Goal: Transaction & Acquisition: Purchase product/service

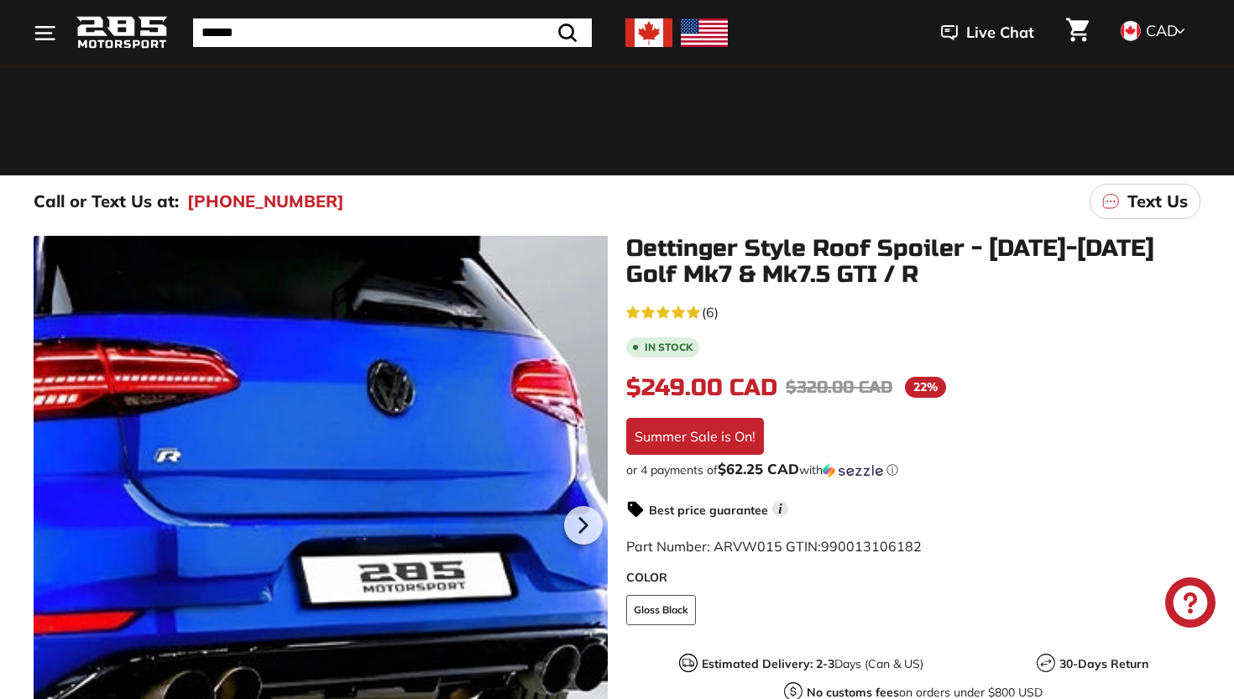
scroll to position [111, 0]
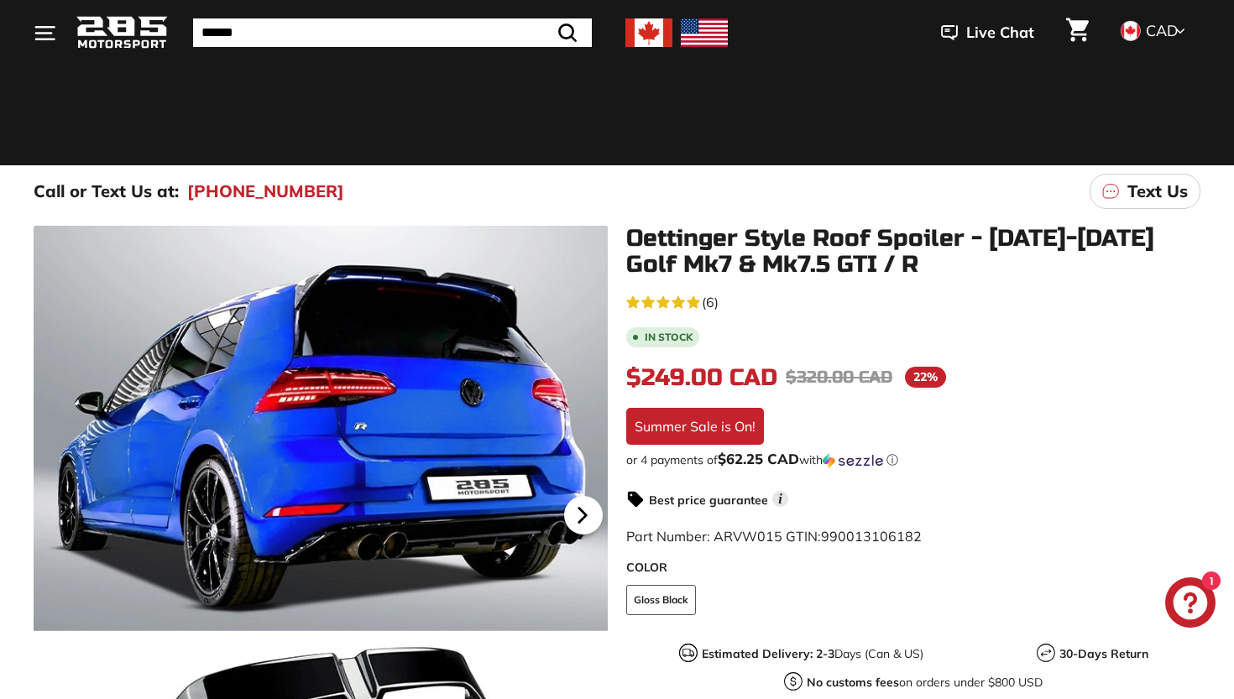
click at [587, 510] on icon at bounding box center [582, 515] width 39 height 39
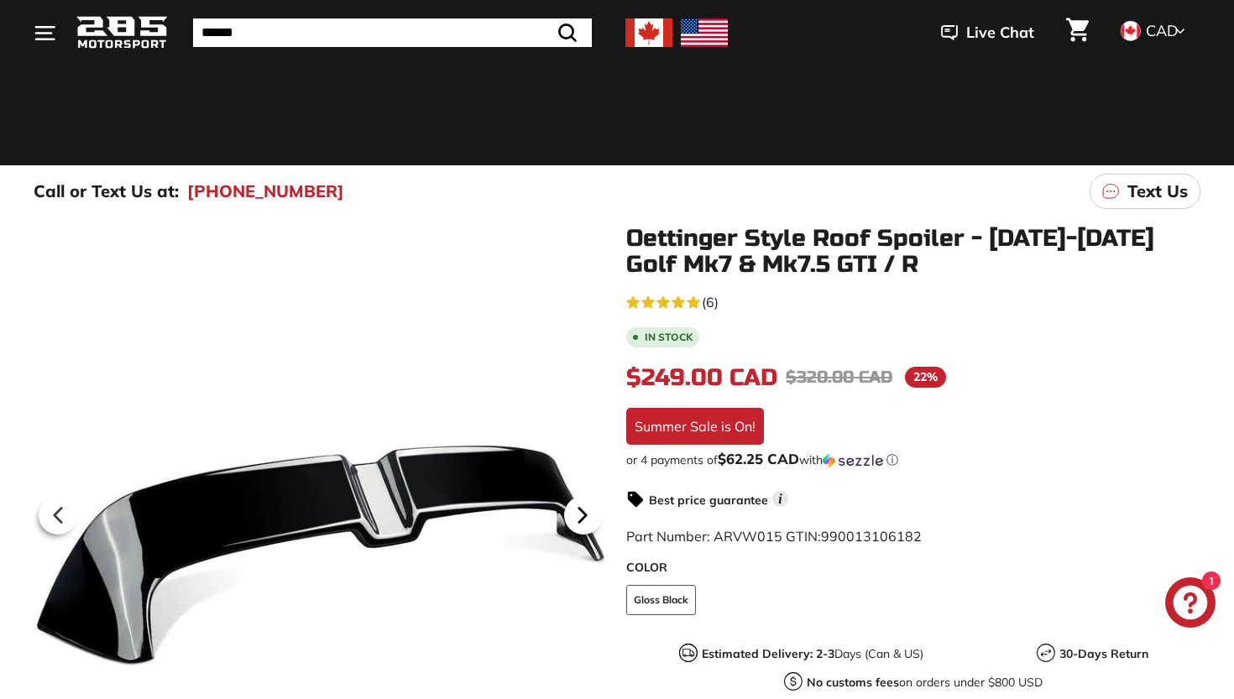
click at [587, 510] on icon at bounding box center [582, 515] width 39 height 39
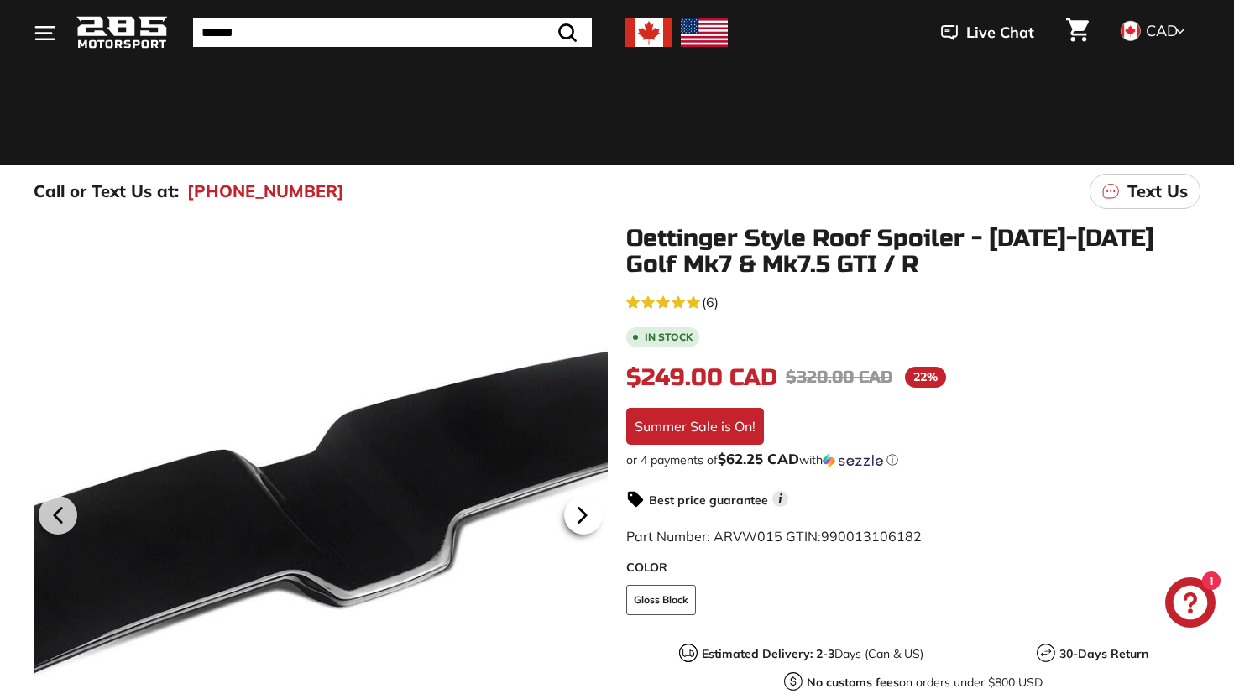
click at [592, 514] on icon at bounding box center [582, 515] width 39 height 39
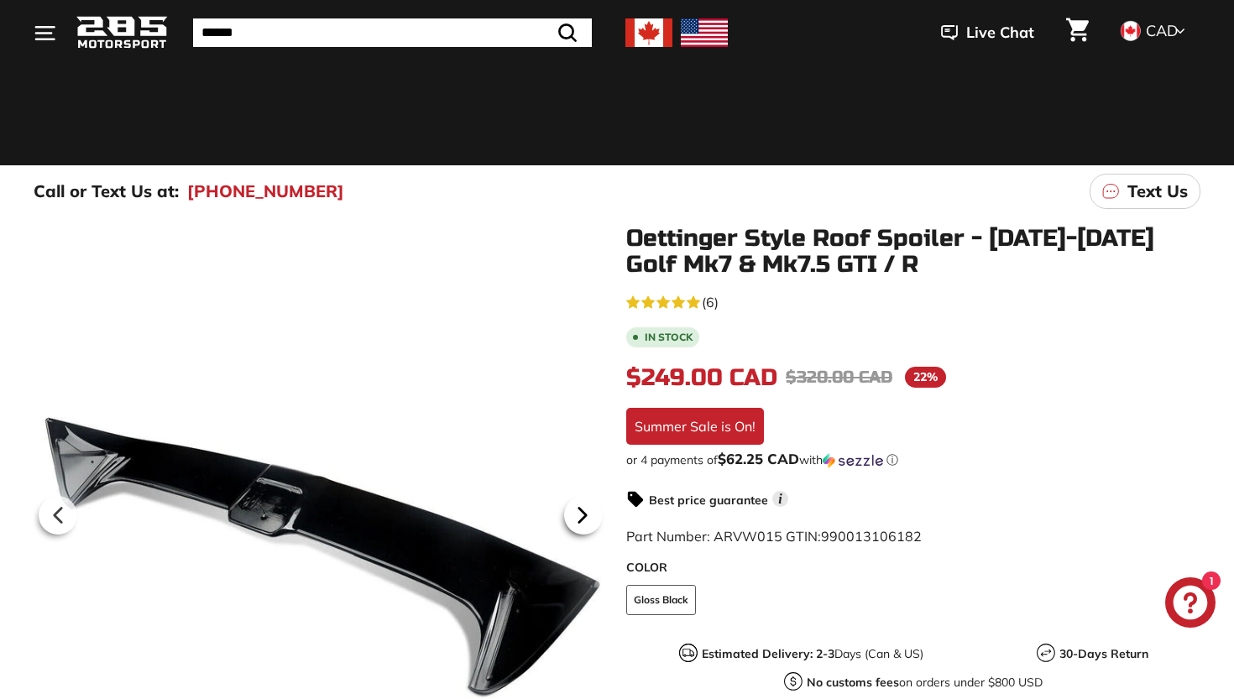
click at [592, 514] on icon at bounding box center [582, 515] width 39 height 39
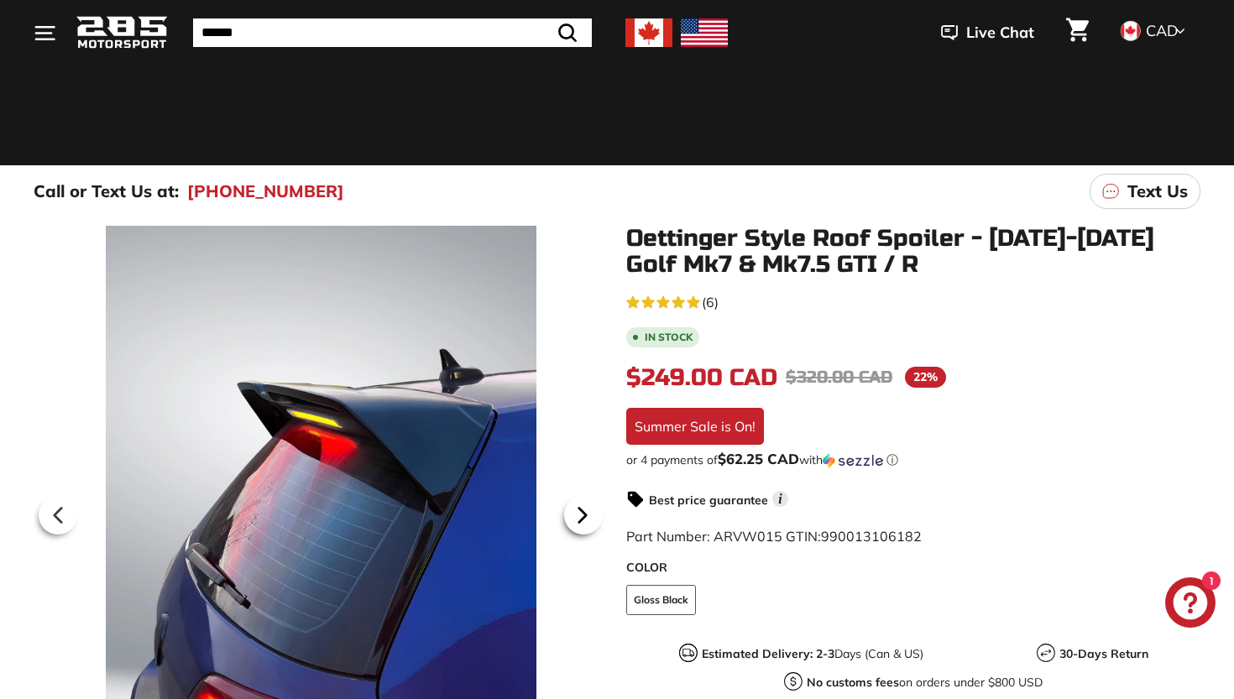
click at [592, 515] on icon at bounding box center [582, 515] width 39 height 39
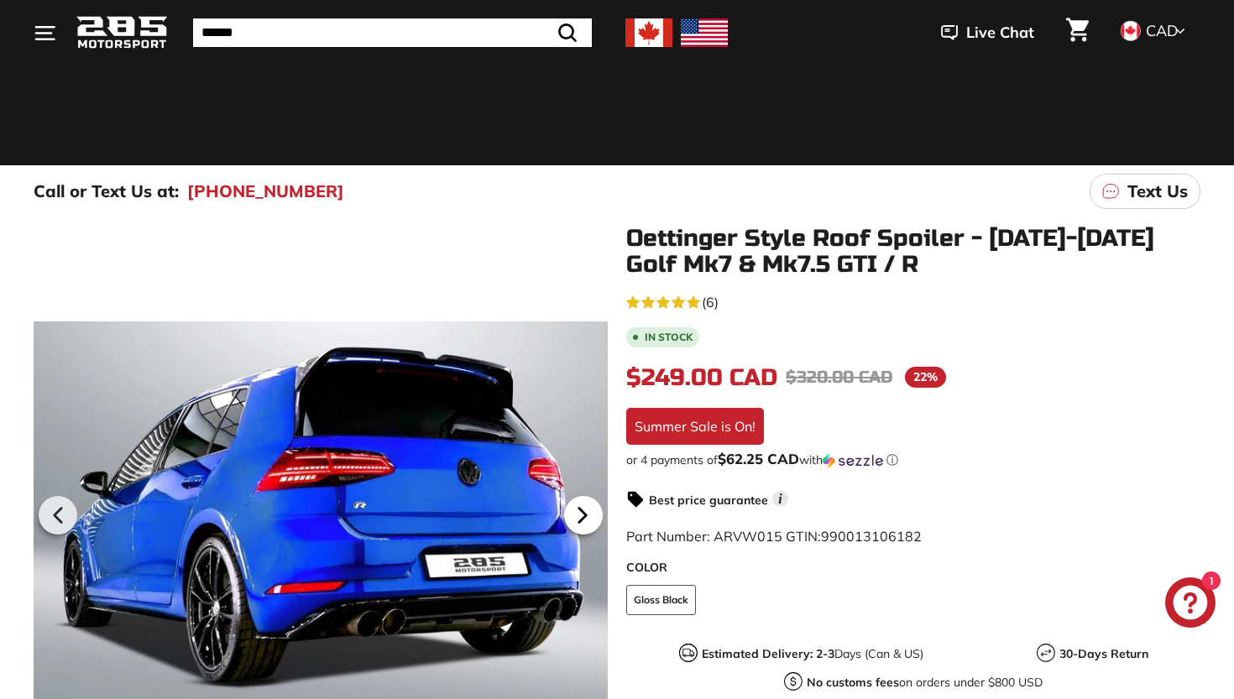
click at [592, 516] on icon at bounding box center [582, 515] width 39 height 39
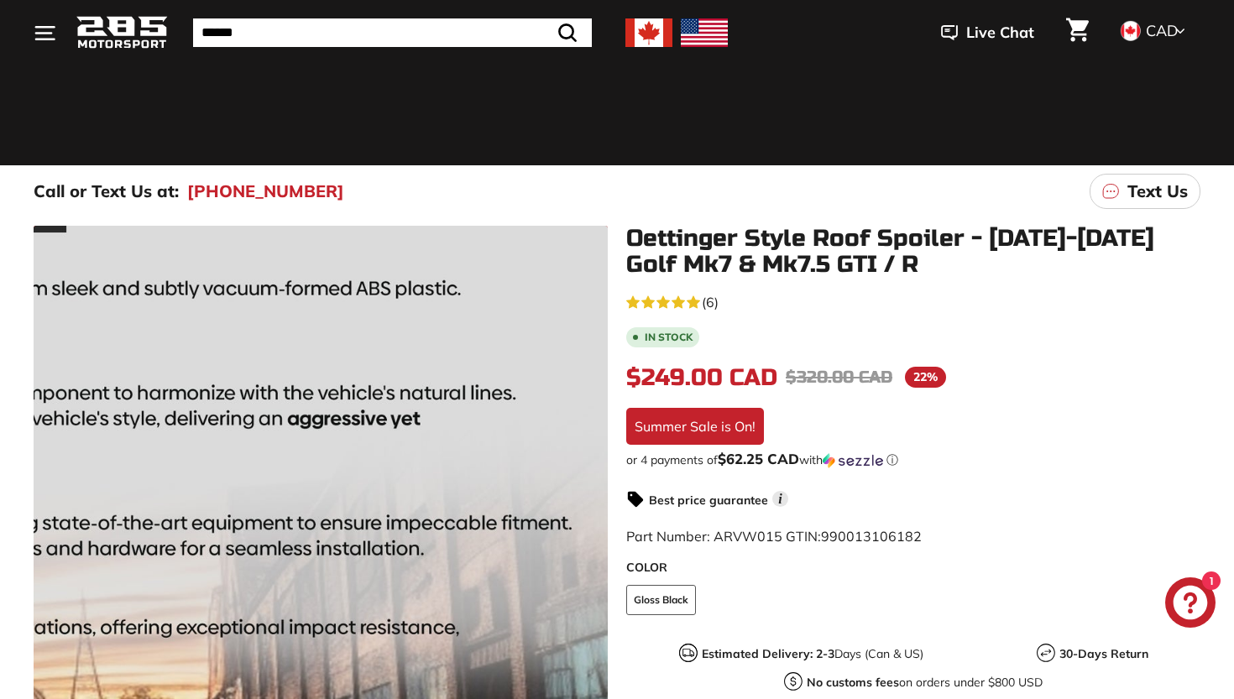
click at [592, 516] on div at bounding box center [321, 513] width 574 height 574
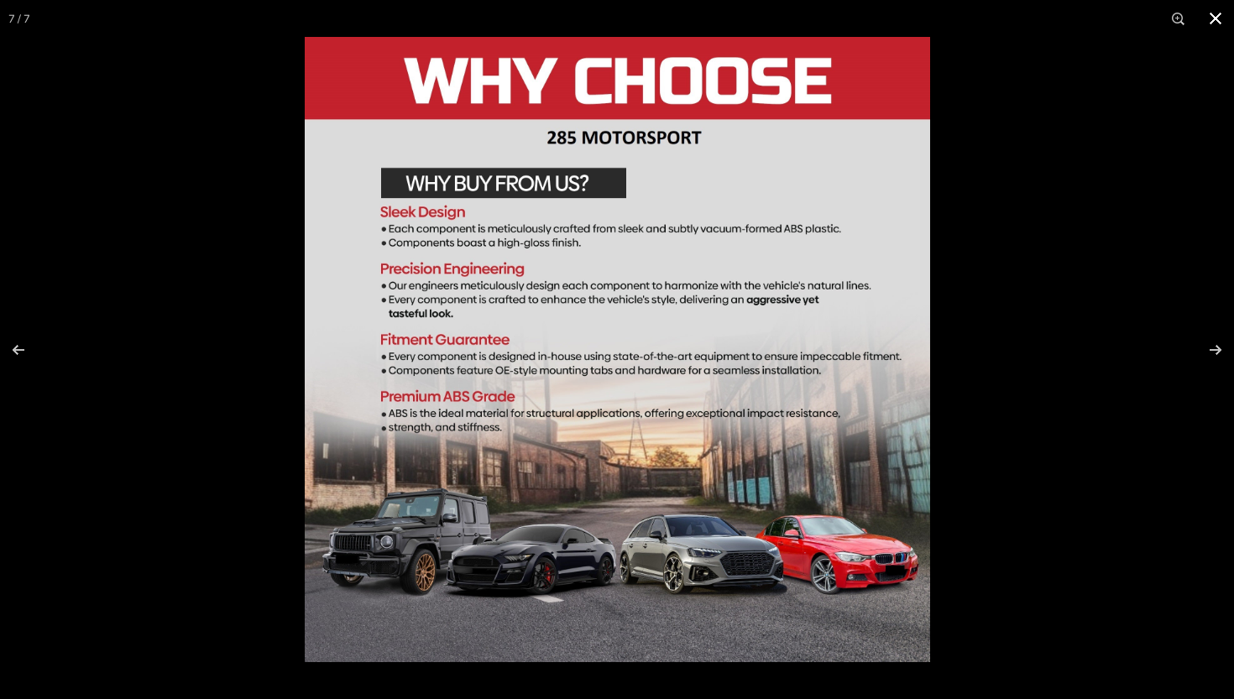
click at [1215, 23] on button at bounding box center [1215, 18] width 37 height 37
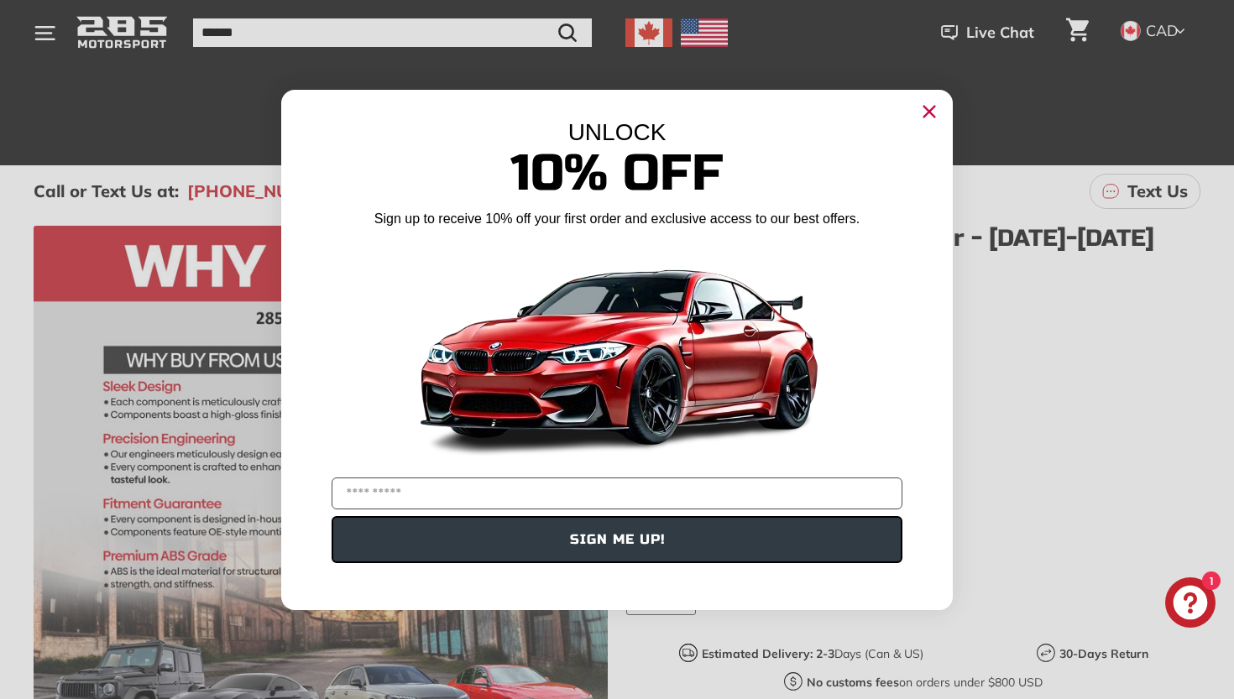
click at [926, 114] on icon "Close dialog" at bounding box center [929, 111] width 11 height 11
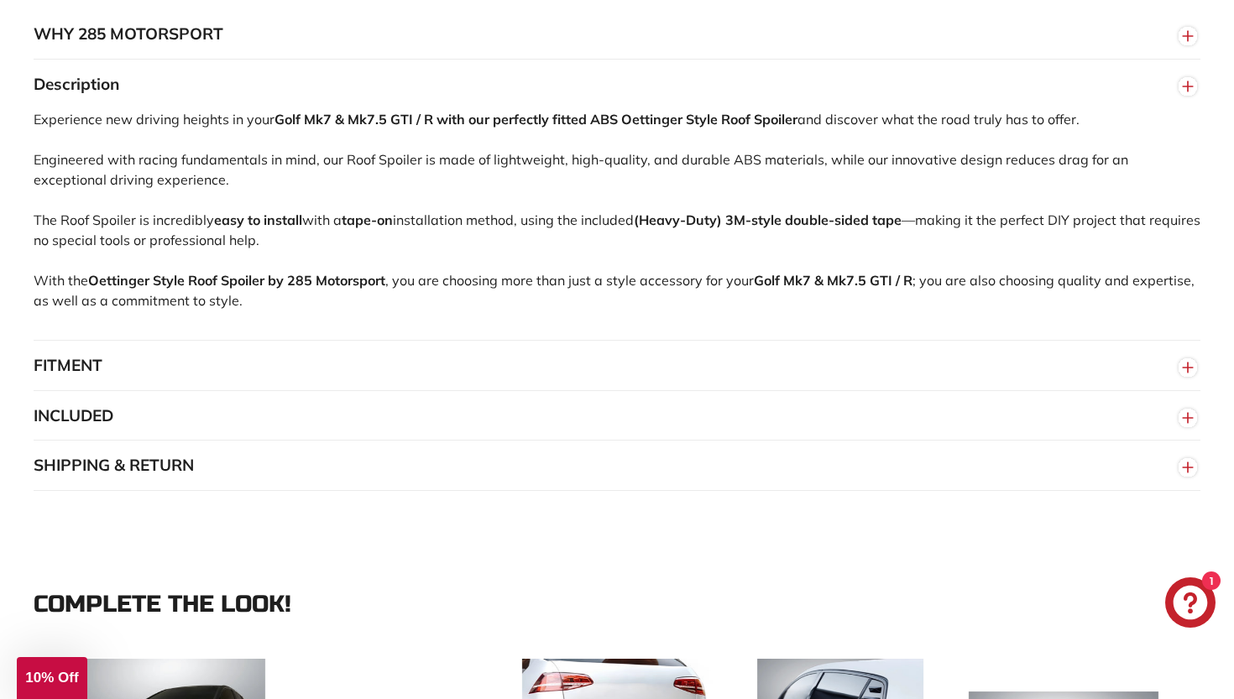
scroll to position [1089, 0]
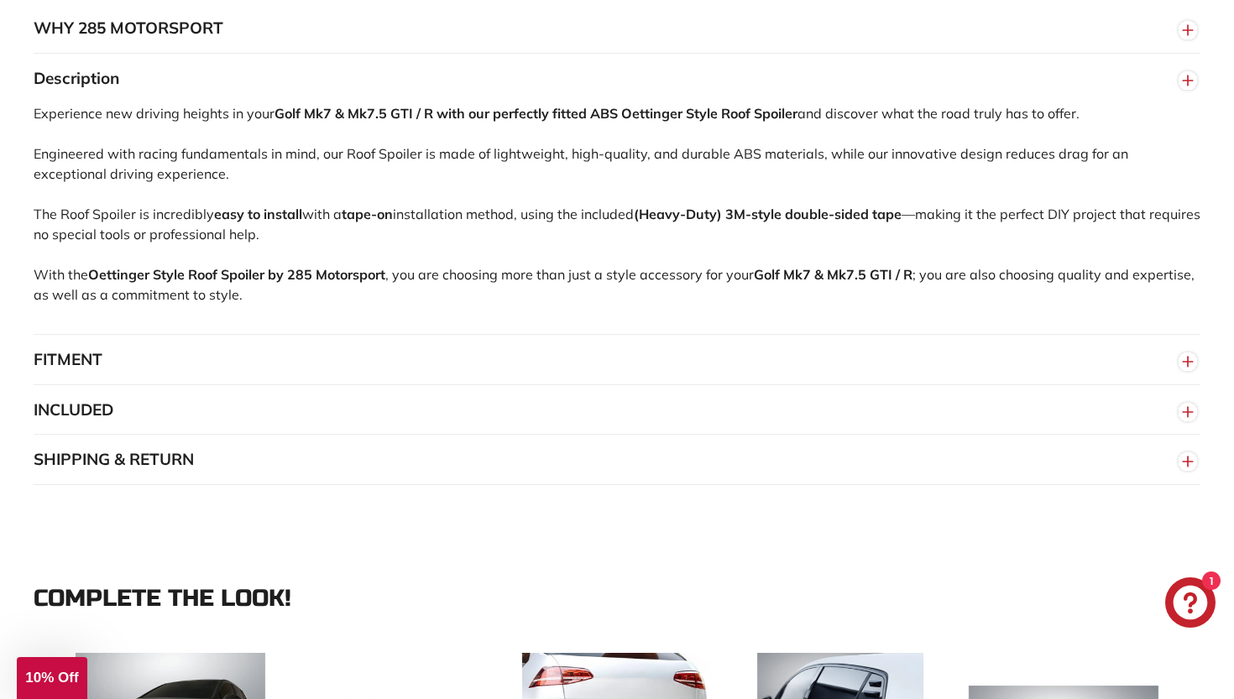
click at [228, 360] on button "FITMENT" at bounding box center [617, 360] width 1167 height 50
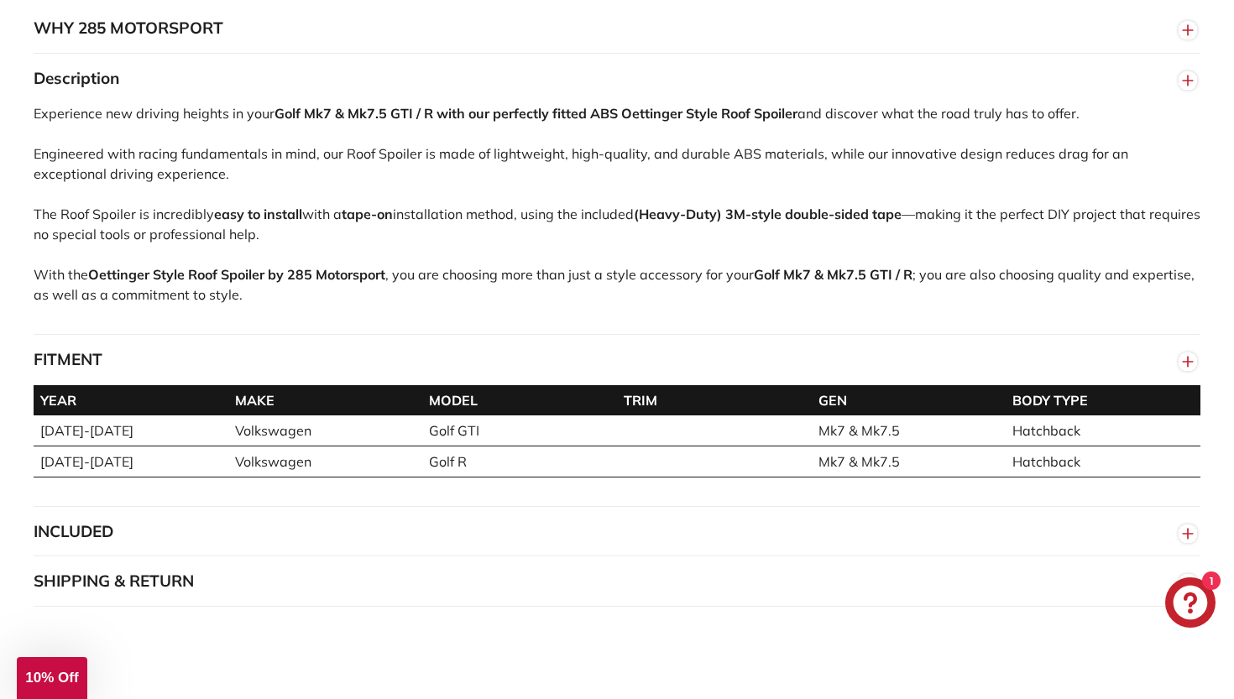
click at [228, 360] on button "FITMENT" at bounding box center [617, 360] width 1167 height 50
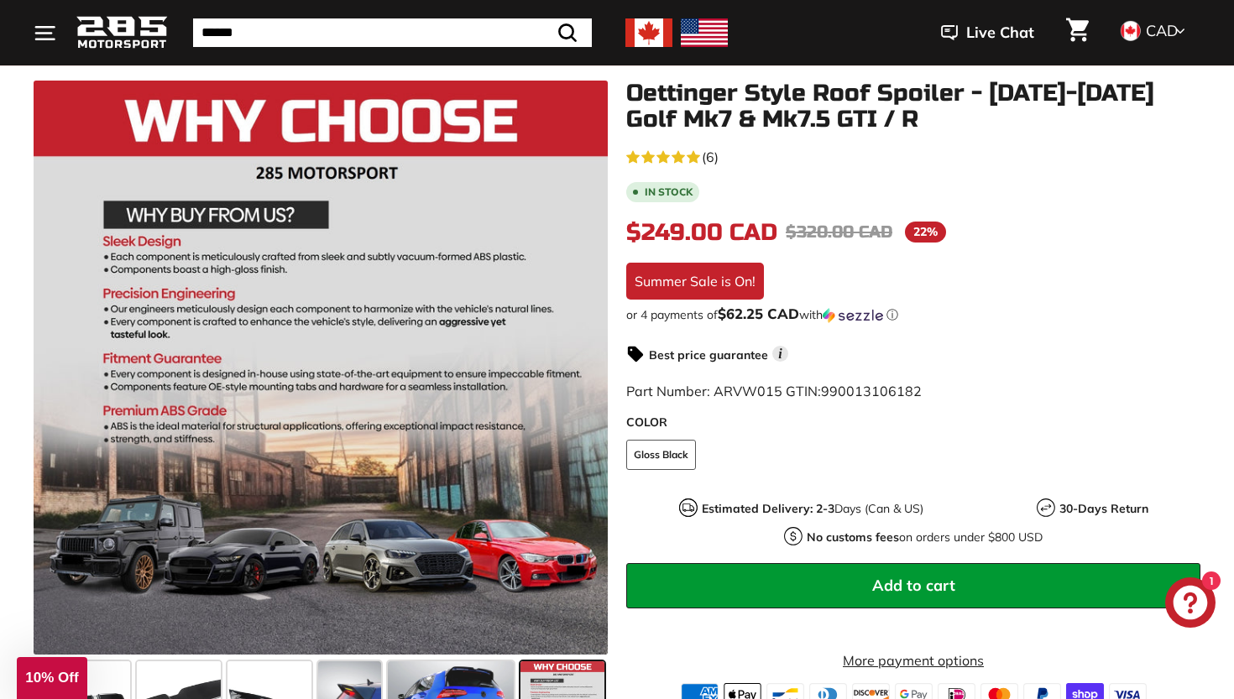
scroll to position [287, 0]
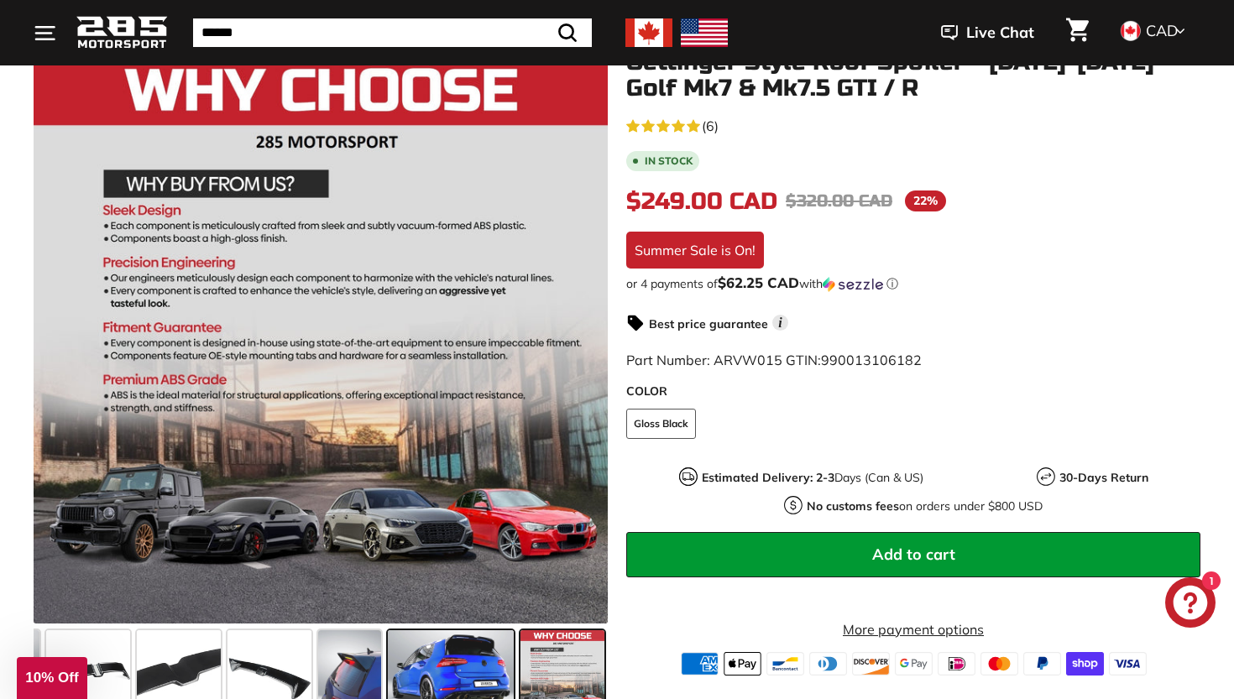
click at [464, 636] on span at bounding box center [451, 673] width 126 height 84
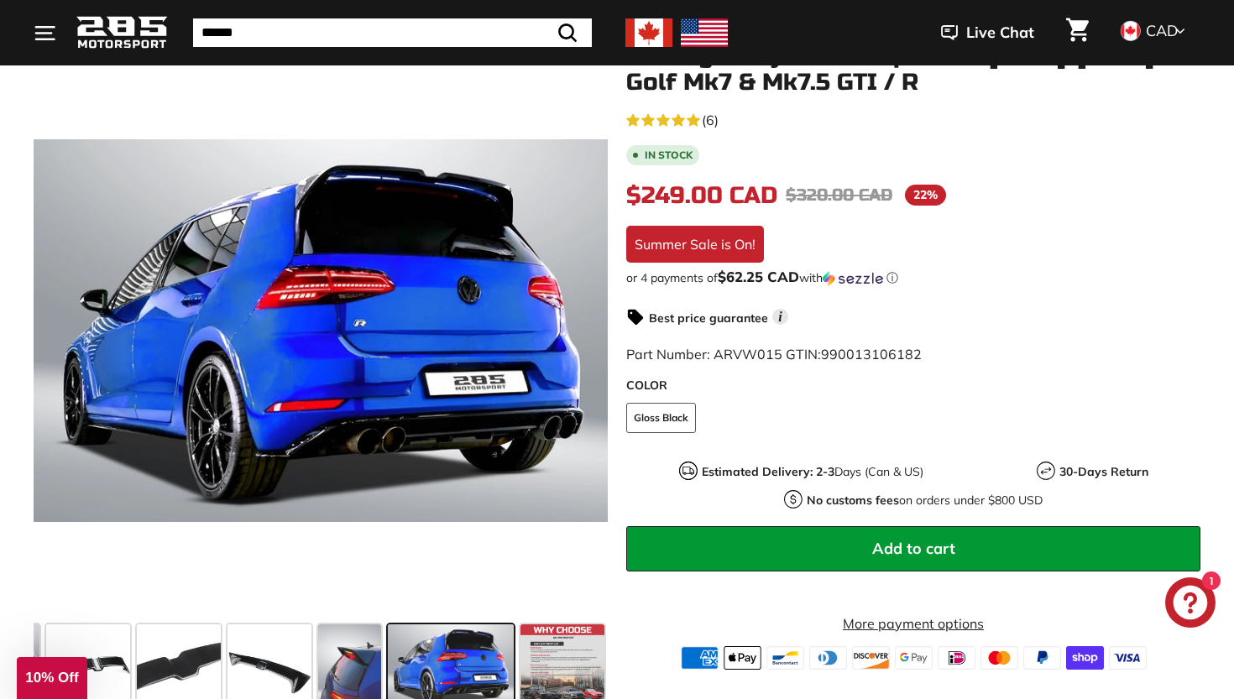
scroll to position [319, 0]
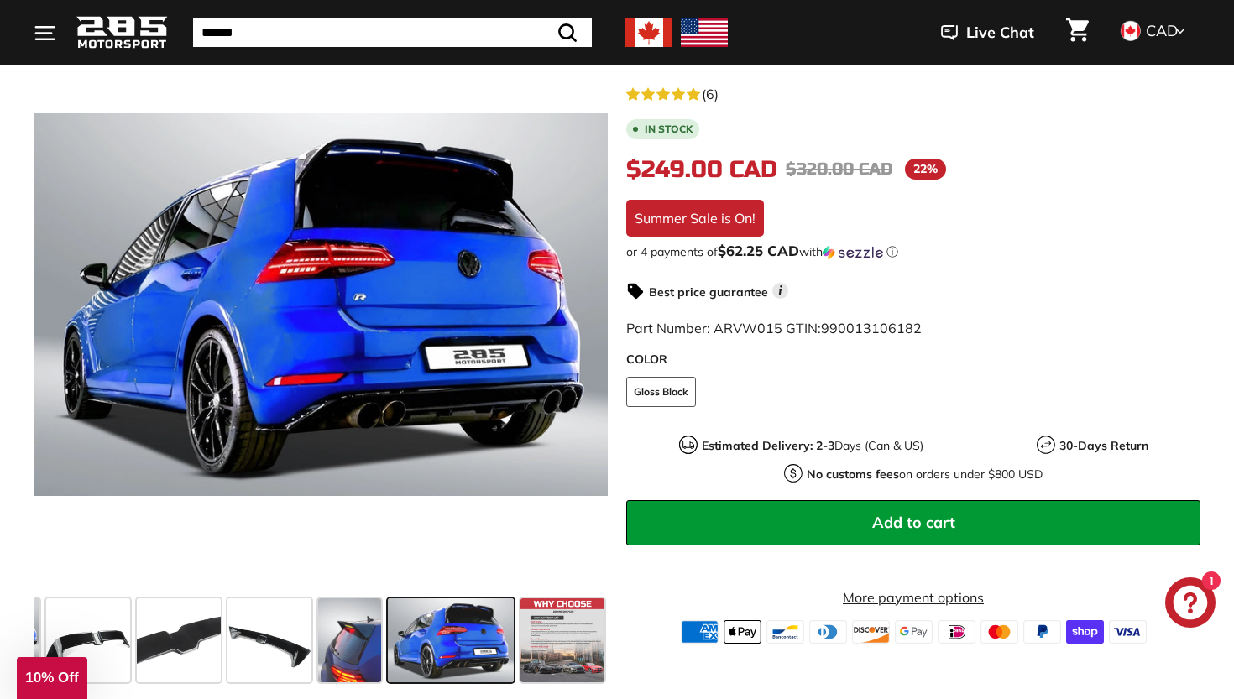
click at [883, 521] on span "Add to cart" at bounding box center [913, 522] width 83 height 19
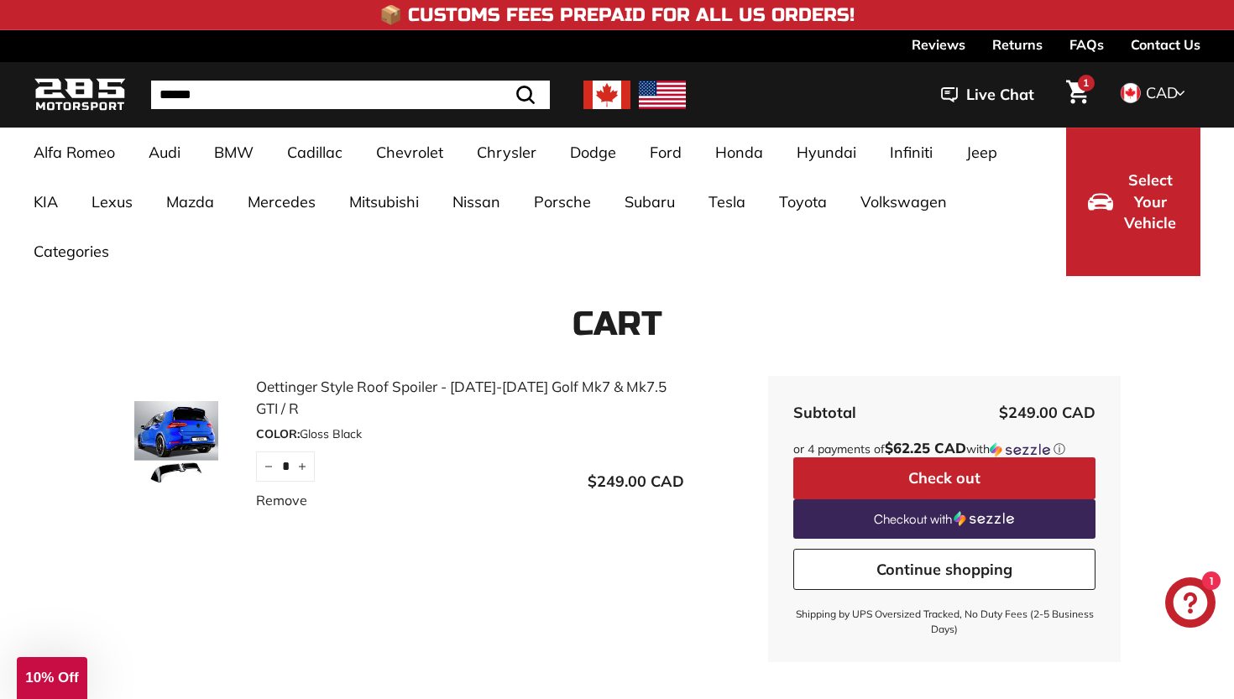
click at [1002, 484] on button "Check out" at bounding box center [944, 479] width 302 height 42
